Goal: Information Seeking & Learning: Find specific fact

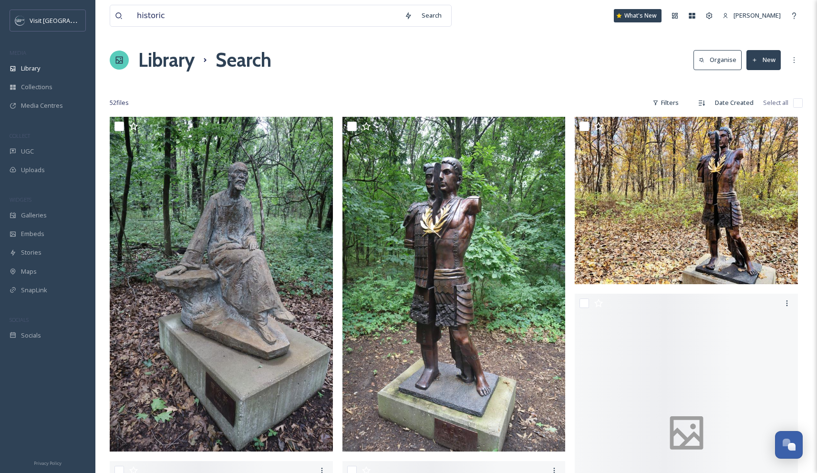
scroll to position [2958, 0]
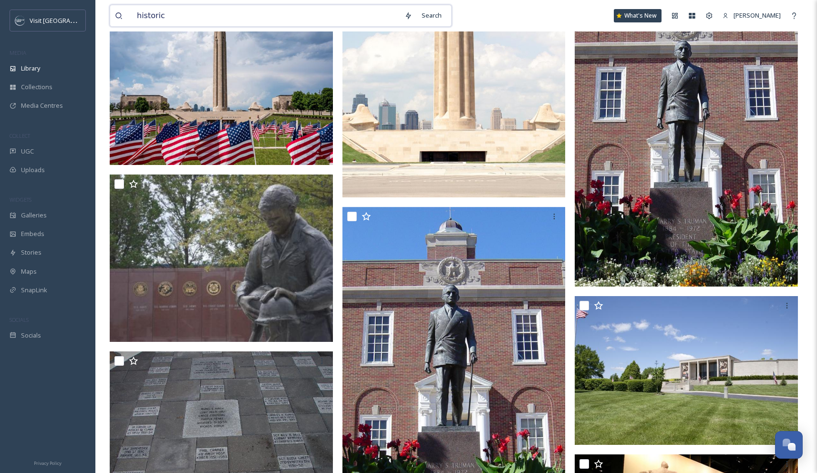
click at [318, 10] on input "historic" at bounding box center [265, 15] width 267 height 21
drag, startPoint x: 193, startPoint y: 13, endPoint x: 104, endPoint y: 14, distance: 88.7
type input "sporting kc"
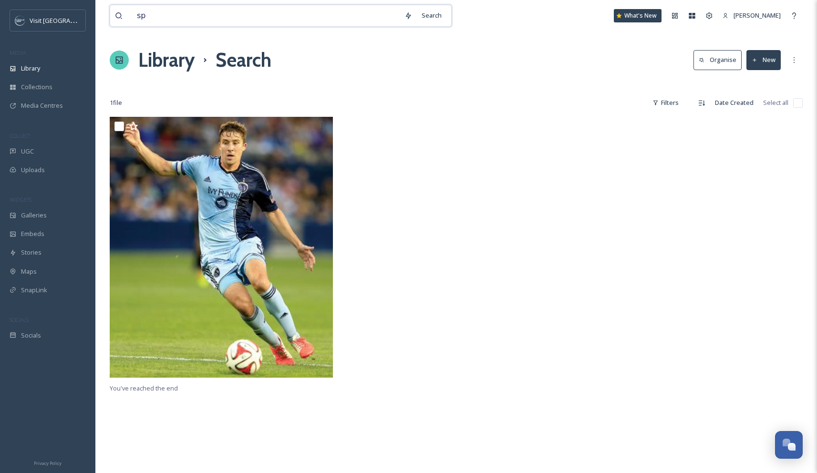
type input "s"
type input "soccer"
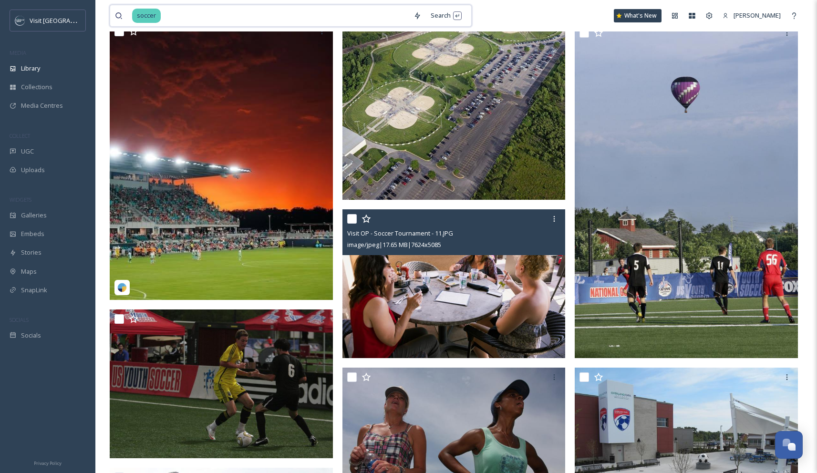
scroll to position [502, 0]
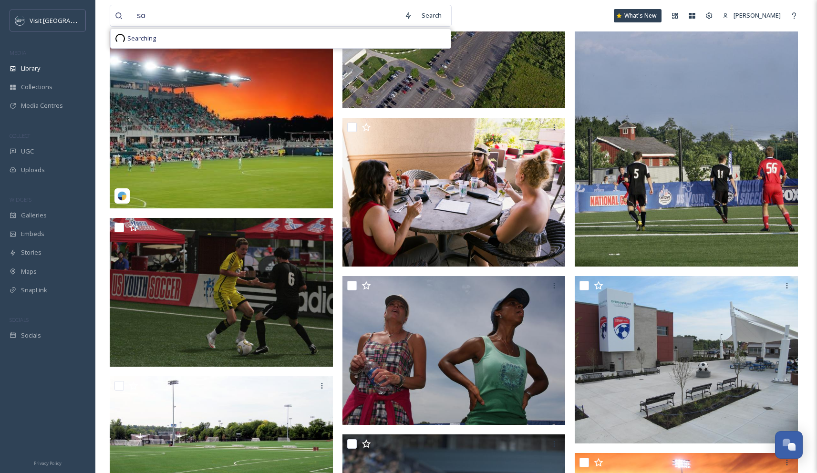
click at [150, 117] on img at bounding box center [221, 69] width 223 height 278
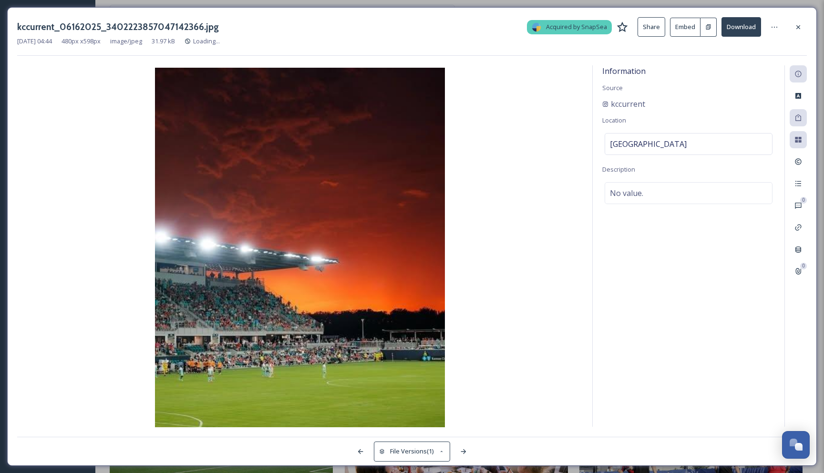
scroll to position [217, 0]
click at [800, 29] on icon at bounding box center [798, 27] width 8 height 8
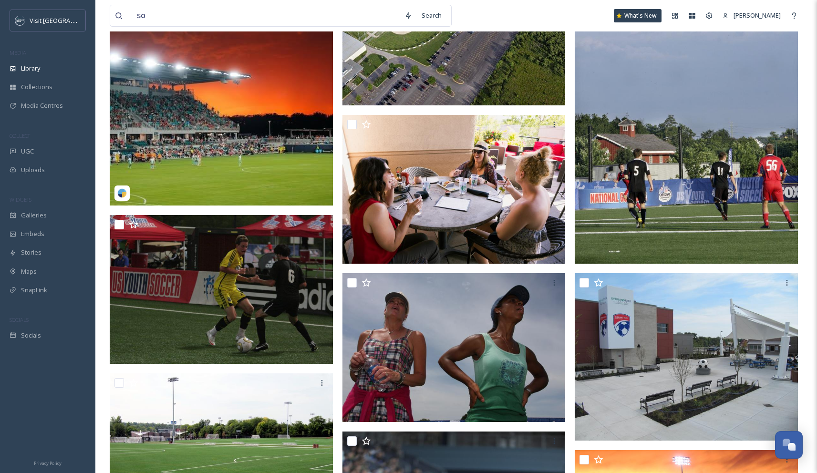
scroll to position [502, 0]
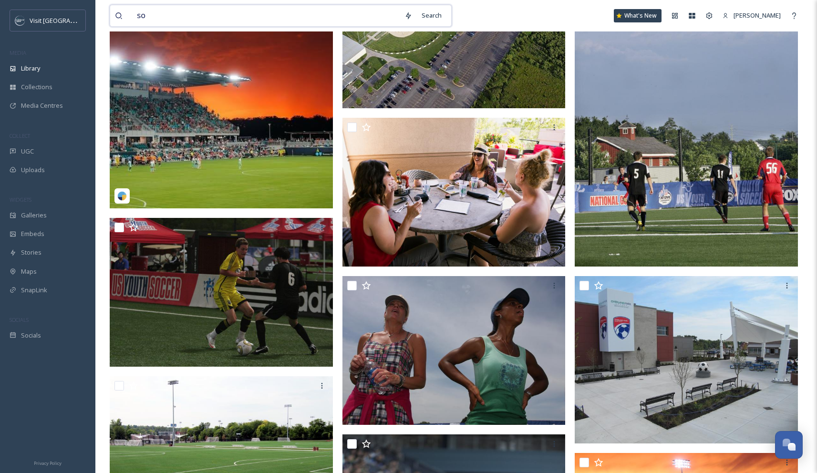
click at [285, 19] on input "so" at bounding box center [265, 15] width 267 height 21
type input "s"
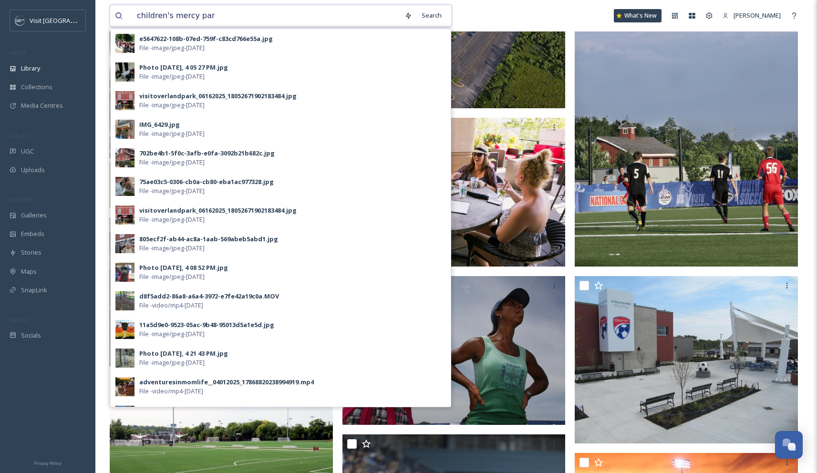
type input "children's [GEOGRAPHIC_DATA]"
